Goal: Information Seeking & Learning: Learn about a topic

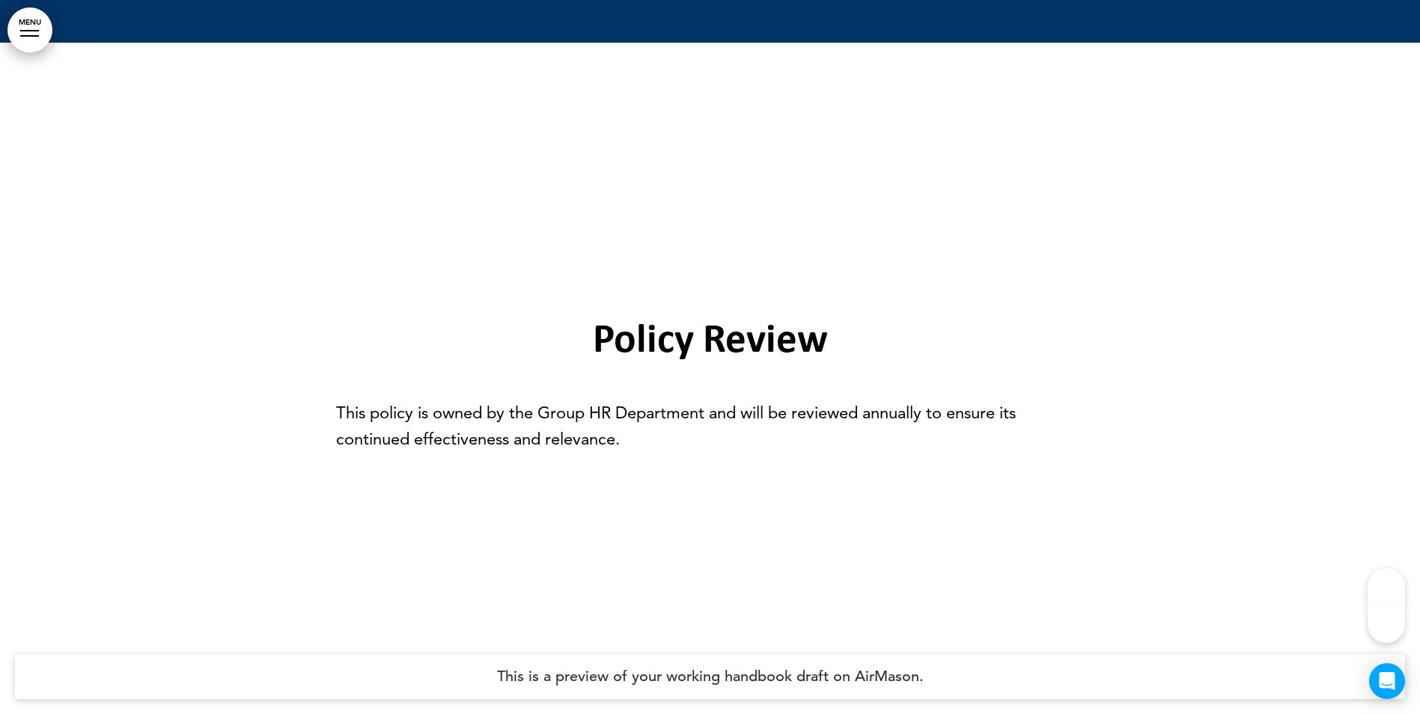
scroll to position [6908, 0]
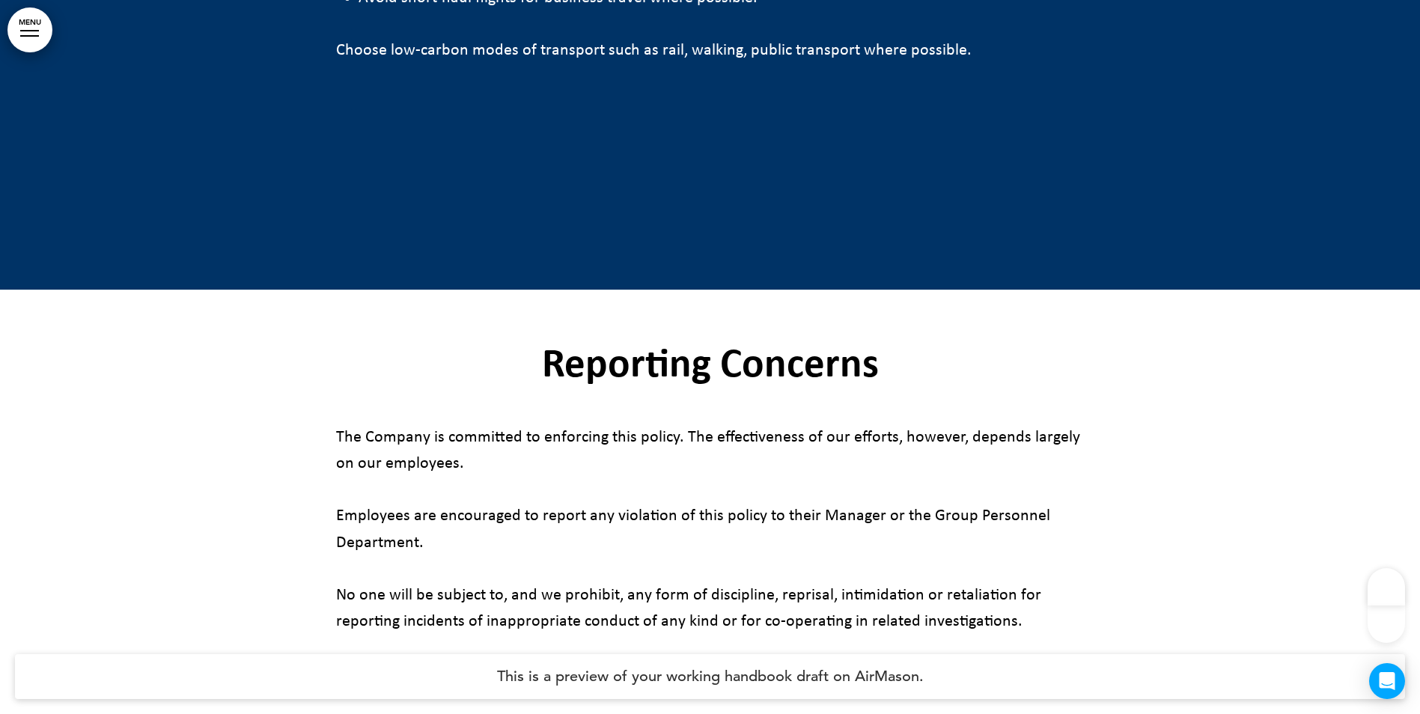
scroll to position [7567, 0]
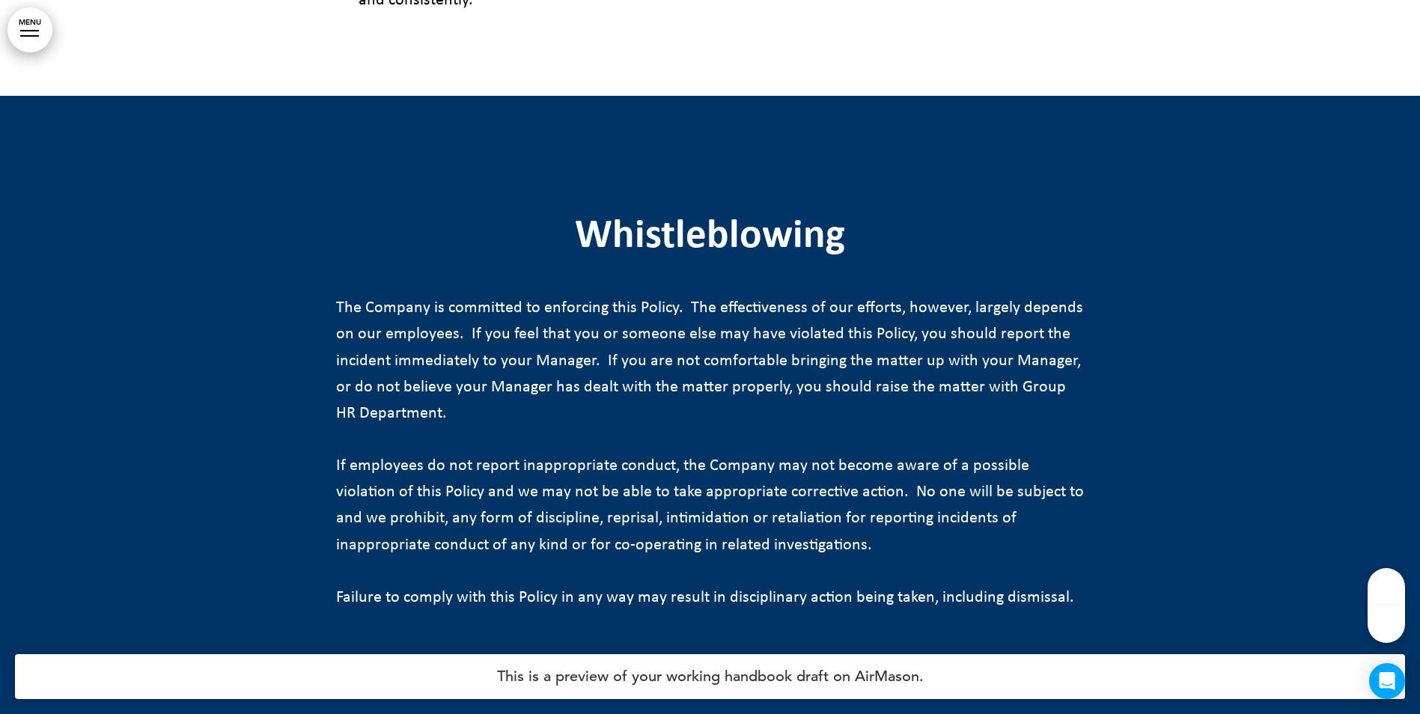
scroll to position [4313, 0]
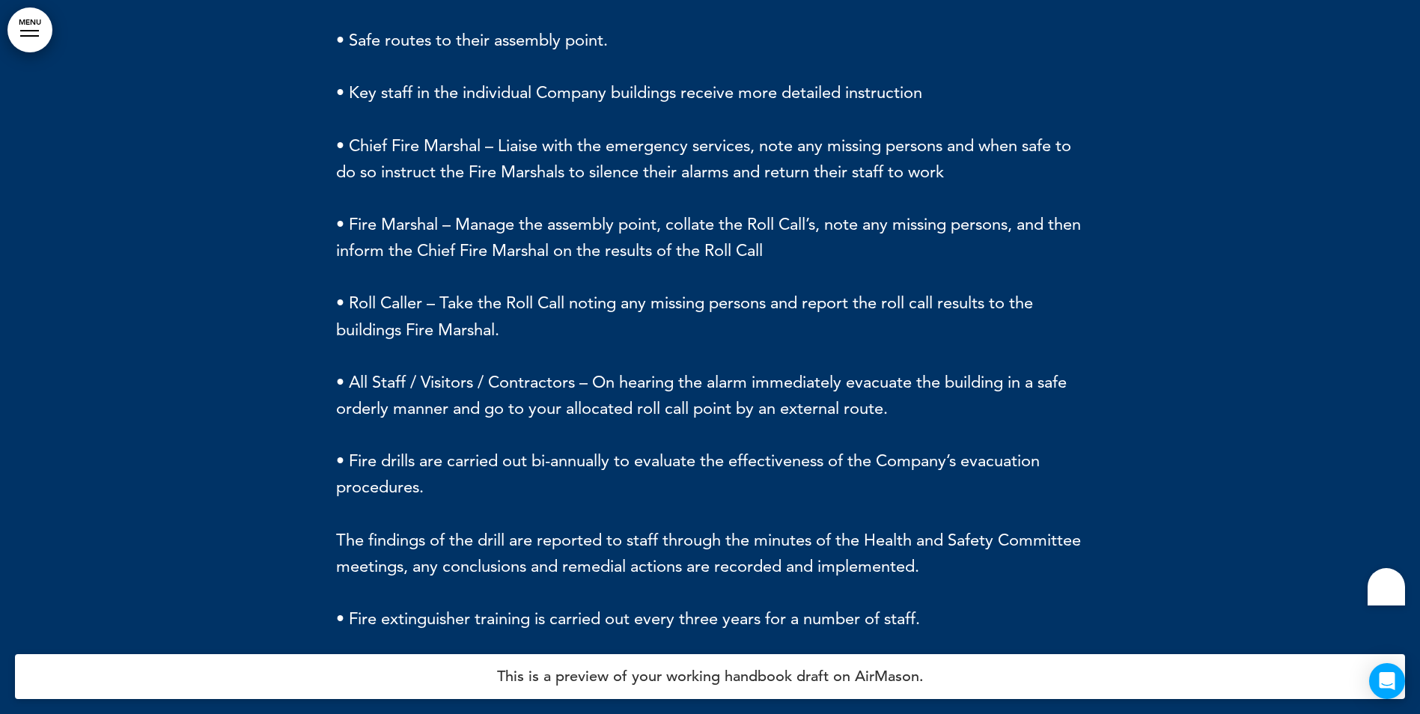
scroll to position [8678, 0]
